Goal: Find specific page/section: Find specific page/section

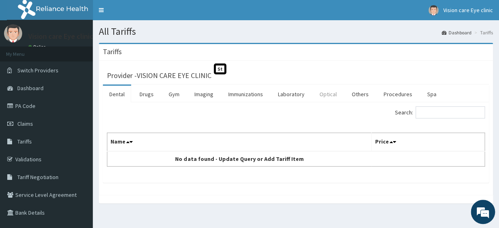
click at [326, 98] on link "Optical" at bounding box center [328, 94] width 30 height 17
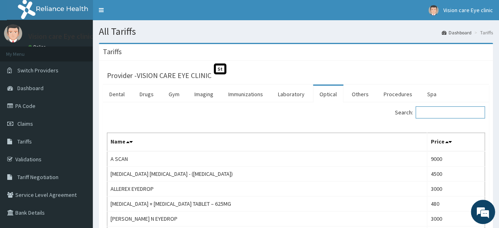
click at [445, 113] on input "Search:" at bounding box center [450, 112] width 69 height 12
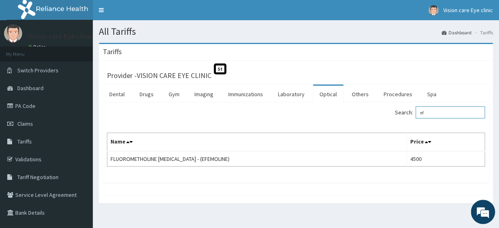
type input "e"
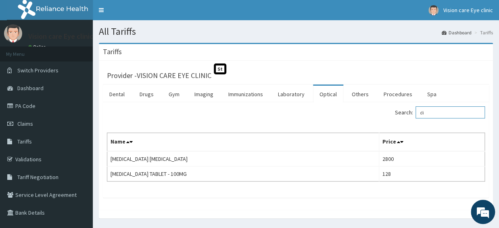
type input "d"
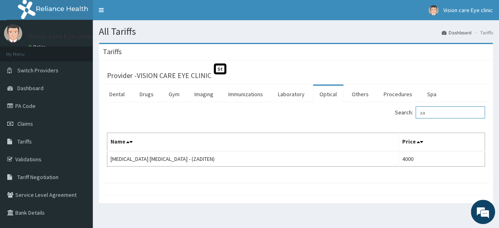
type input "z"
type input "c"
type input "r"
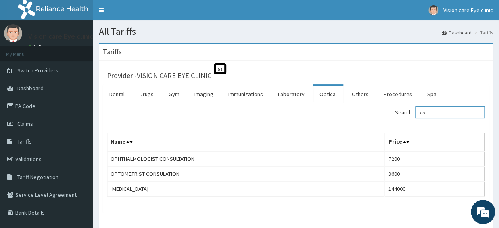
type input "c"
type input "f"
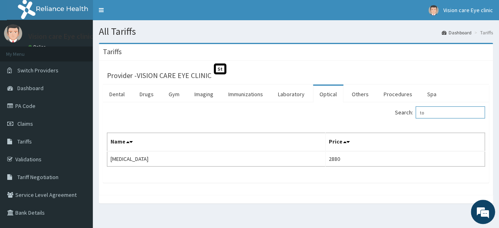
type input "t"
type input "r"
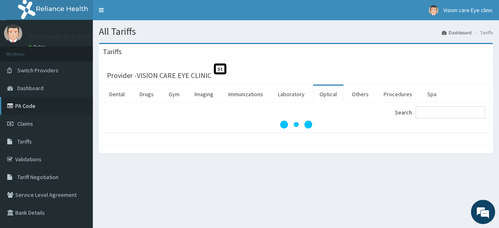
click at [36, 109] on link "PA Code" at bounding box center [46, 106] width 93 height 18
